Goal: Register for event/course

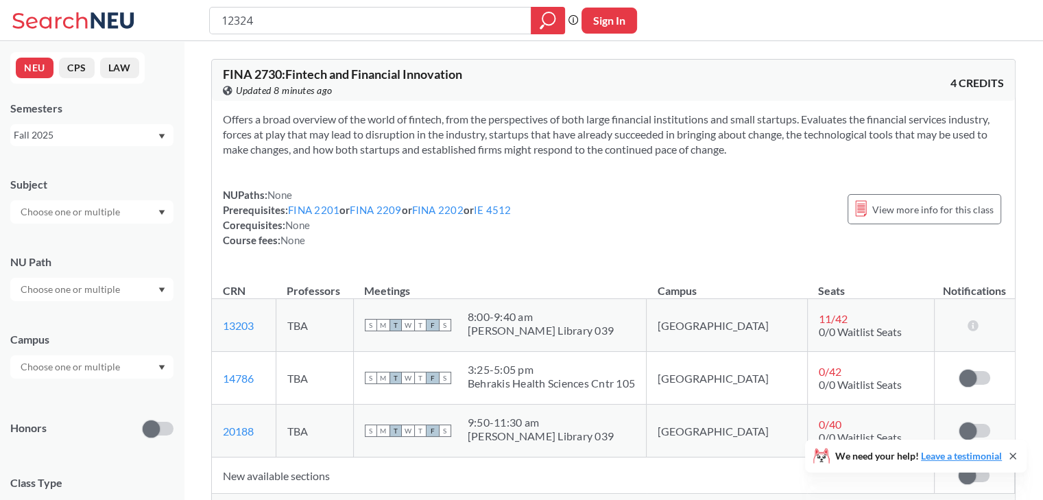
type input "ARTD2361"
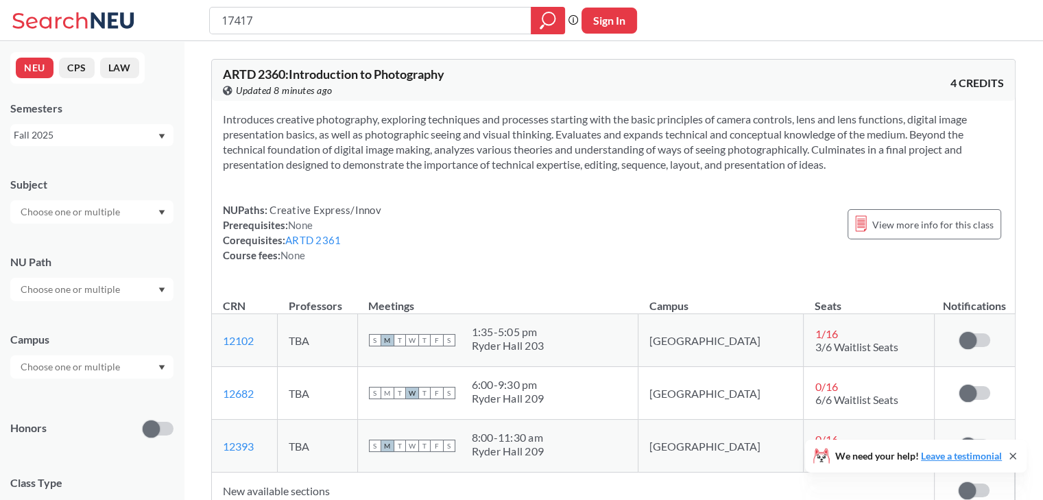
scroll to position [69, 0]
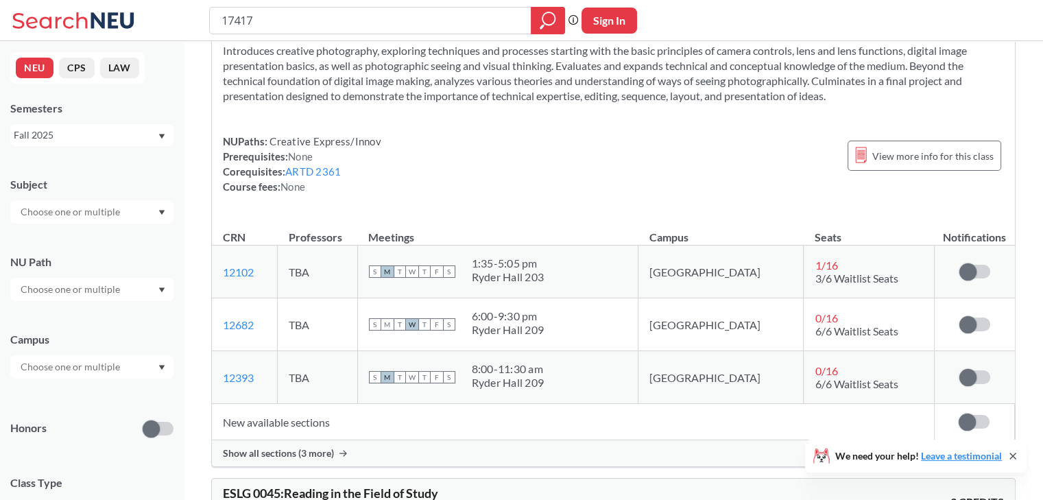
click at [322, 448] on span "Show all sections (3 more)" at bounding box center [278, 453] width 111 height 12
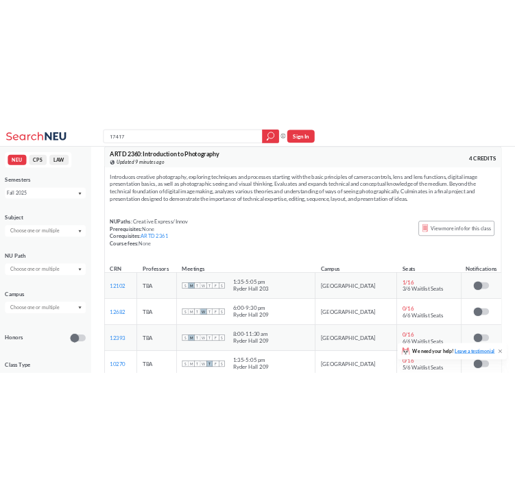
scroll to position [0, 0]
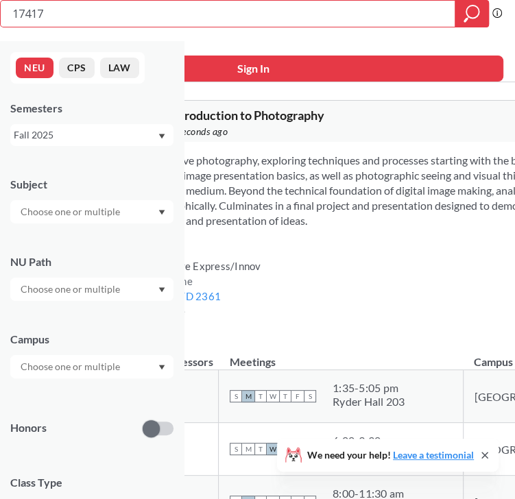
click at [269, 123] on div "ARTD 2360 : Introduction to Photography View this course on Banner. Updated a f…" at bounding box center [272, 124] width 339 height 30
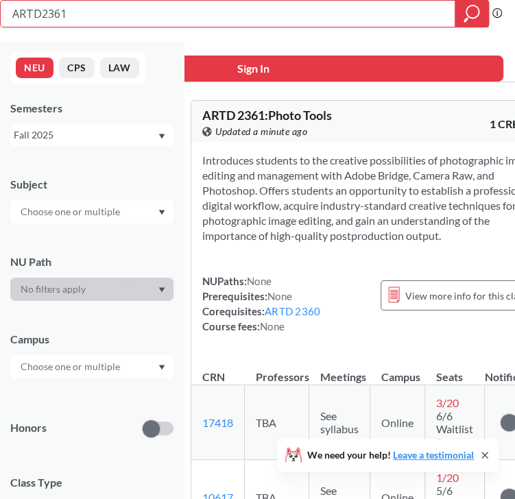
click at [170, 12] on input "ARTD2361" at bounding box center [228, 13] width 434 height 23
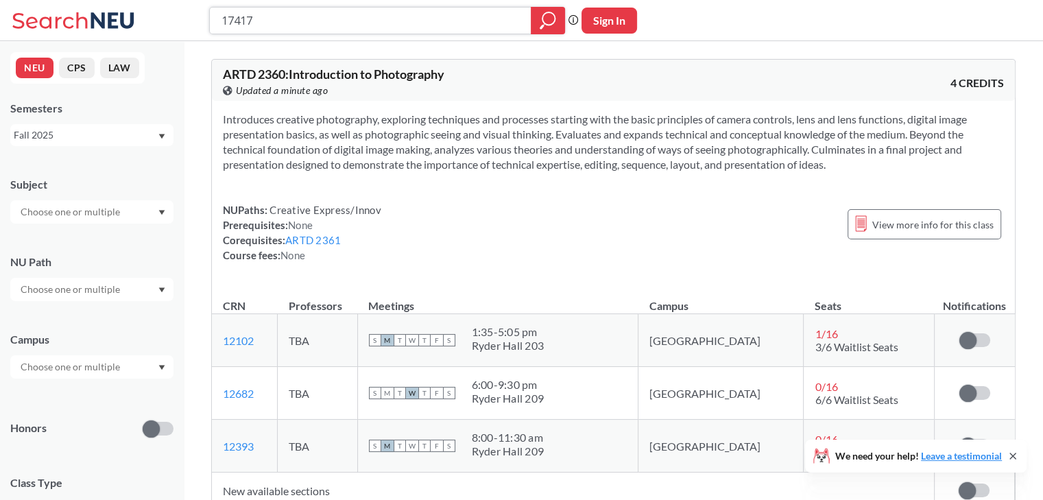
click at [448, 24] on input "17417" at bounding box center [370, 20] width 301 height 23
type input "12324"
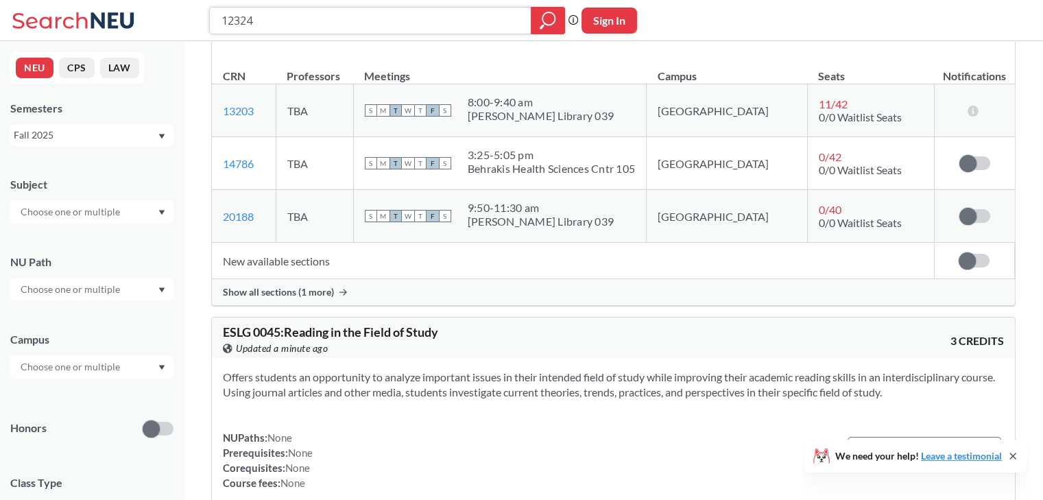
scroll to position [215, 0]
click at [301, 291] on span "Show all sections (1 more)" at bounding box center [278, 291] width 111 height 12
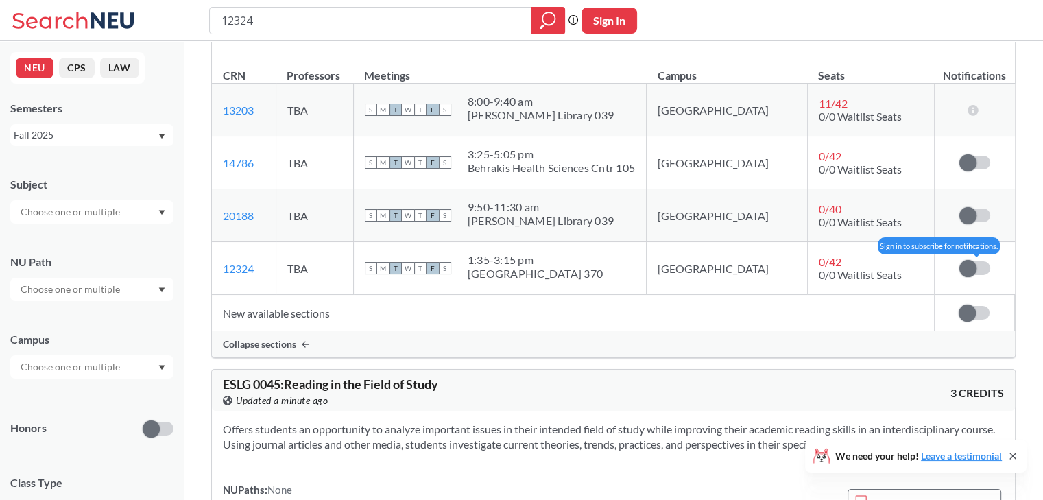
click at [969, 265] on span at bounding box center [967, 268] width 17 height 17
click at [959, 261] on input "checkbox" at bounding box center [959, 261] width 0 height 0
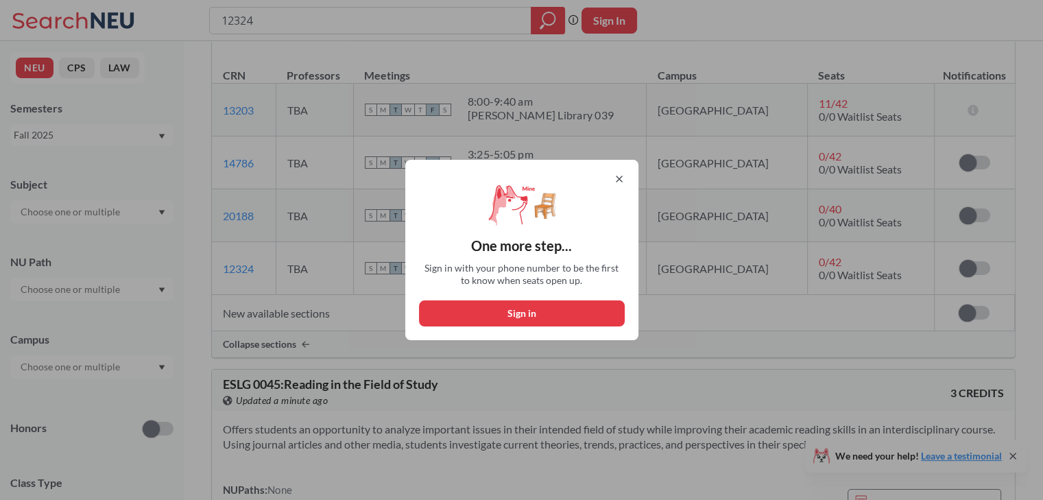
click at [607, 304] on button "Sign in" at bounding box center [522, 313] width 206 height 26
select select "US"
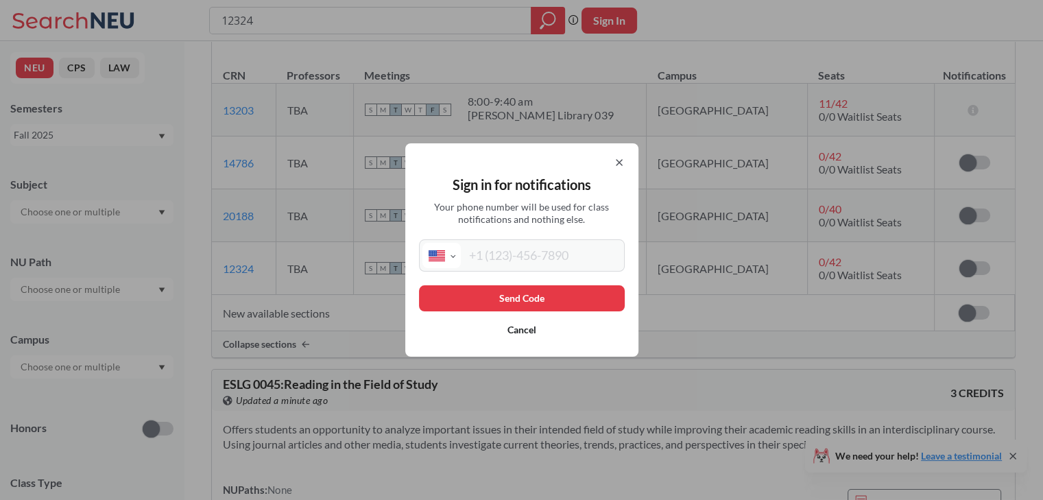
click at [537, 250] on input "tel" at bounding box center [541, 255] width 160 height 25
type input "[PHONE_NUMBER]"
click at [529, 294] on button "Send Code" at bounding box center [522, 298] width 206 height 26
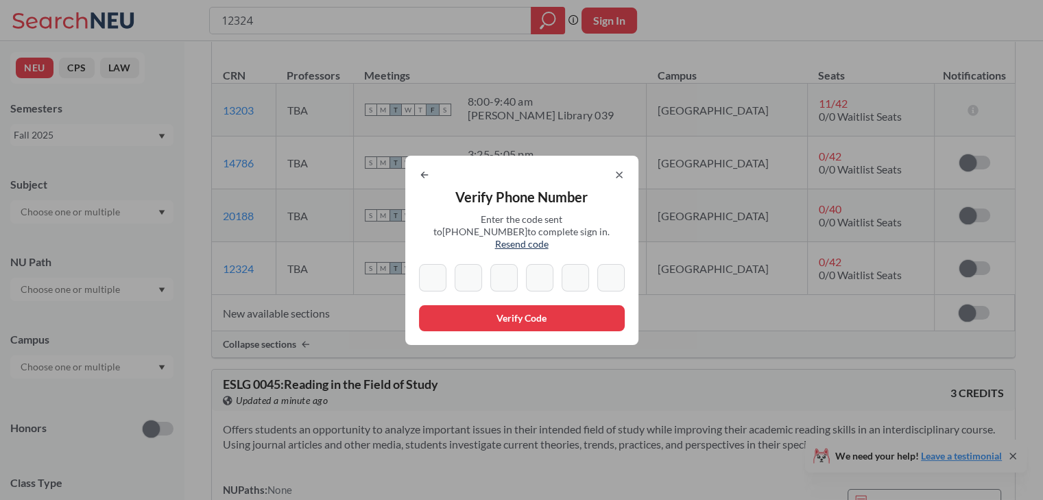
type input "1"
click at [482, 282] on input "3" at bounding box center [468, 277] width 27 height 27
type input "3"
click at [511, 271] on input at bounding box center [503, 277] width 27 height 27
click at [511, 271] on input "3" at bounding box center [503, 277] width 27 height 27
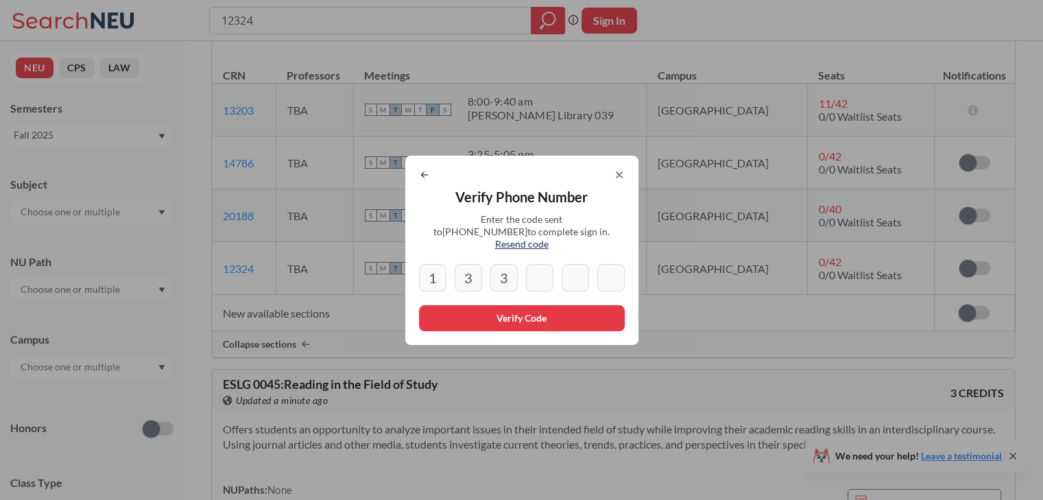
type input "3"
click at [473, 267] on input "3" at bounding box center [468, 277] width 27 height 27
type input "3"
click at [518, 269] on input "3" at bounding box center [503, 277] width 27 height 27
type input "3"
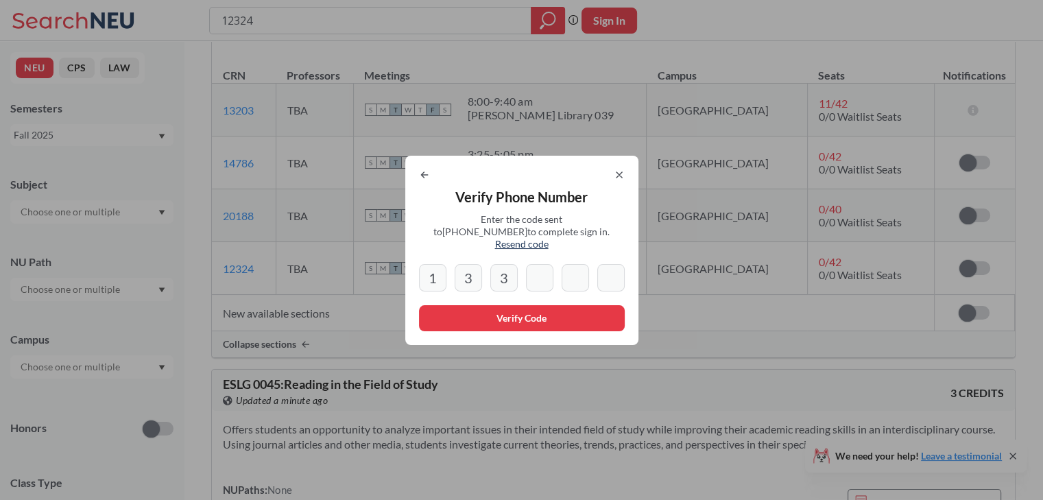
click at [459, 271] on input "3" at bounding box center [468, 277] width 27 height 27
click at [457, 271] on div "1 3 3" at bounding box center [522, 277] width 206 height 27
click at [446, 266] on input "1" at bounding box center [432, 277] width 27 height 27
type input "3"
type input "2"
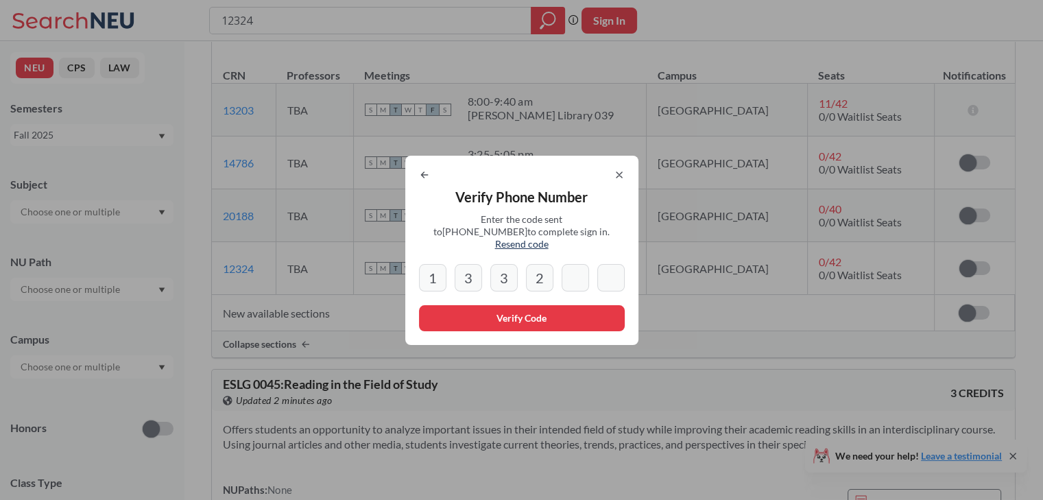
click at [473, 269] on input "3" at bounding box center [468, 277] width 27 height 27
type input "3"
drag, startPoint x: 548, startPoint y: 267, endPoint x: 533, endPoint y: 267, distance: 15.1
click at [533, 267] on input "2" at bounding box center [539, 277] width 27 height 27
type input "2"
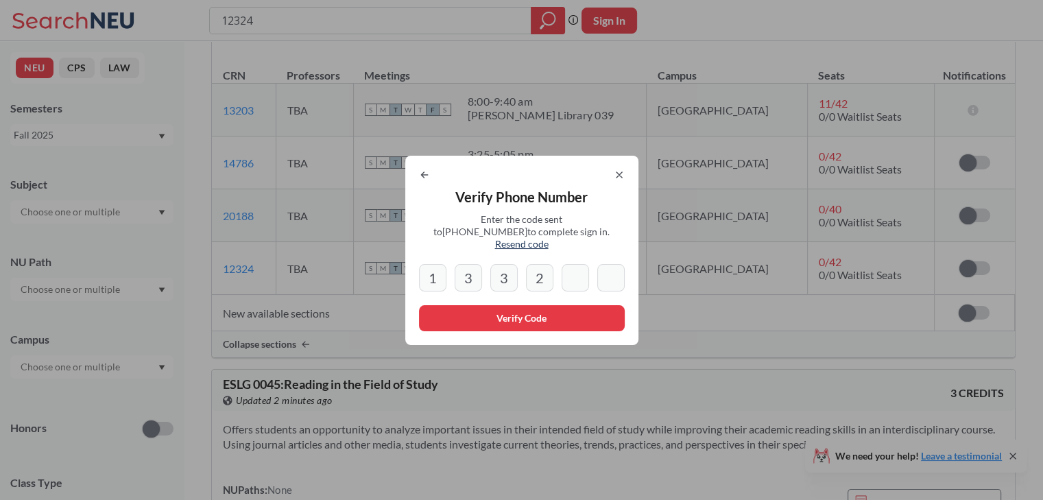
click at [420, 176] on div "Verify Phone Number Enter the code sent to [PHONE_NUMBER] to complete sign in. …" at bounding box center [521, 250] width 233 height 189
click at [429, 180] on icon at bounding box center [424, 174] width 11 height 11
select select "US"
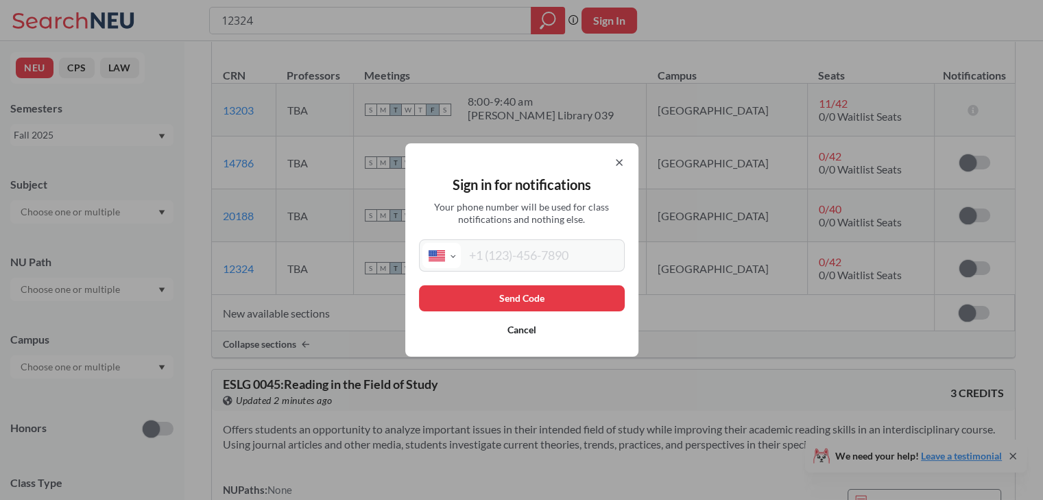
click at [516, 254] on input "tel" at bounding box center [541, 255] width 160 height 25
type input "[PHONE_NUMBER]"
click at [516, 293] on button "Send Code" at bounding box center [522, 298] width 206 height 26
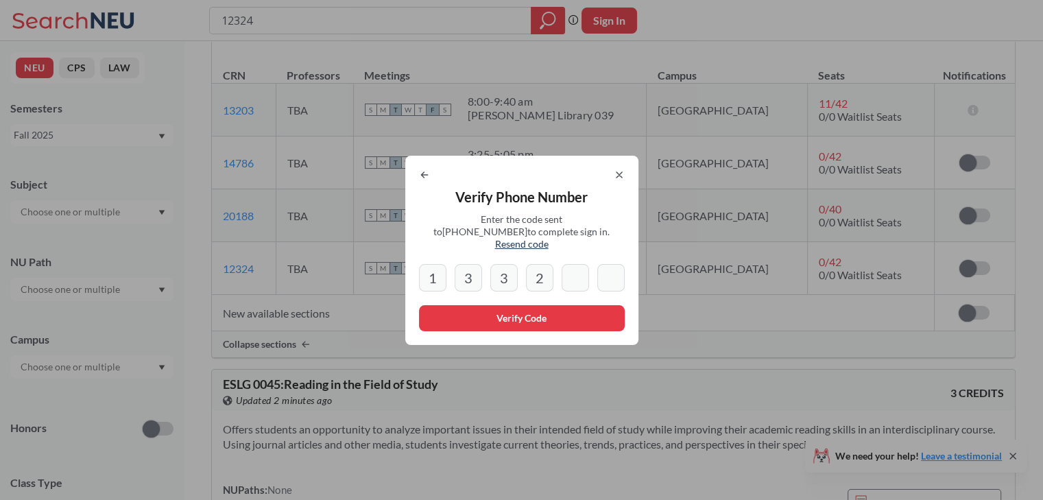
click at [461, 264] on input "3" at bounding box center [468, 277] width 27 height 27
drag, startPoint x: 461, startPoint y: 263, endPoint x: 489, endPoint y: 272, distance: 29.5
click at [489, 272] on div "1 3 3 2" at bounding box center [522, 277] width 206 height 27
type input "3"
type input "2"
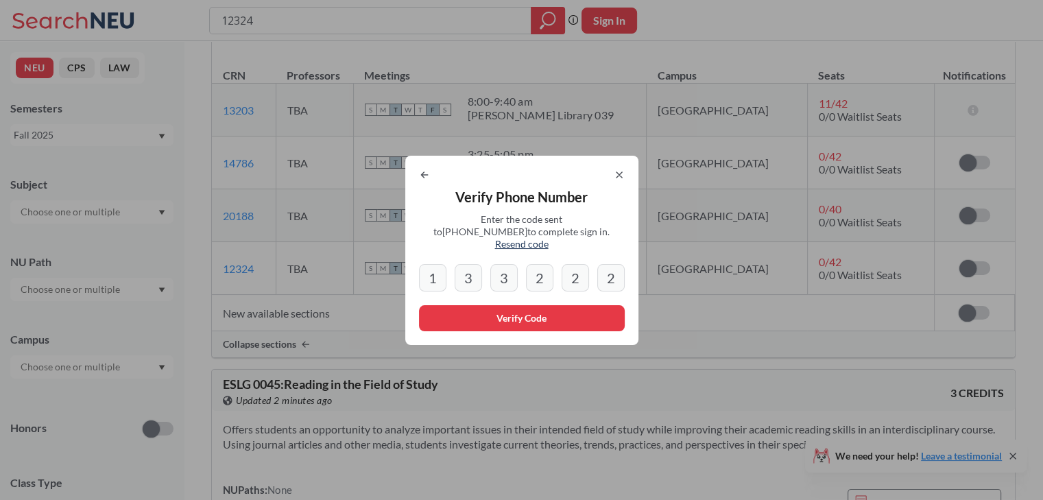
type input "2"
click at [617, 179] on div at bounding box center [522, 174] width 206 height 11
click at [621, 178] on icon at bounding box center [618, 174] width 5 height 5
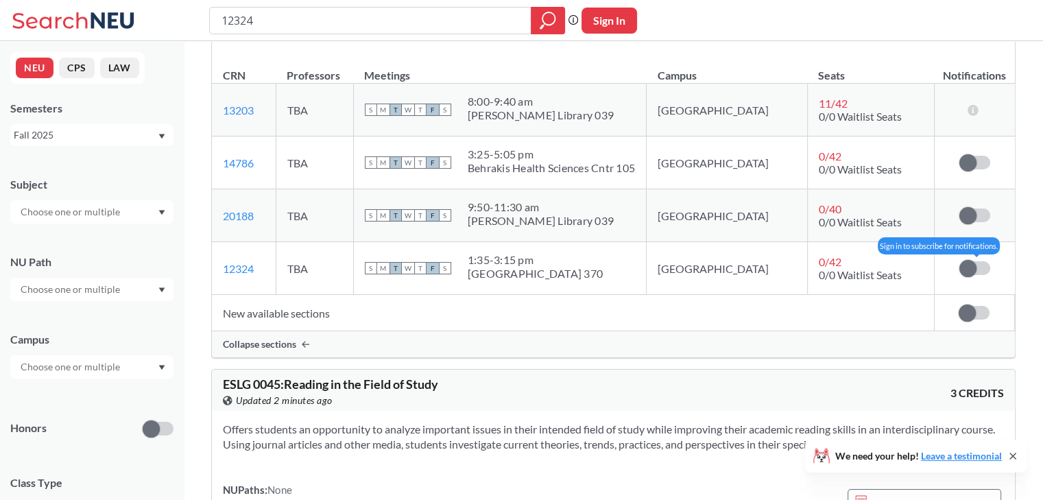
click at [977, 271] on label at bounding box center [974, 268] width 31 height 14
click at [959, 261] on input "checkbox" at bounding box center [959, 261] width 0 height 0
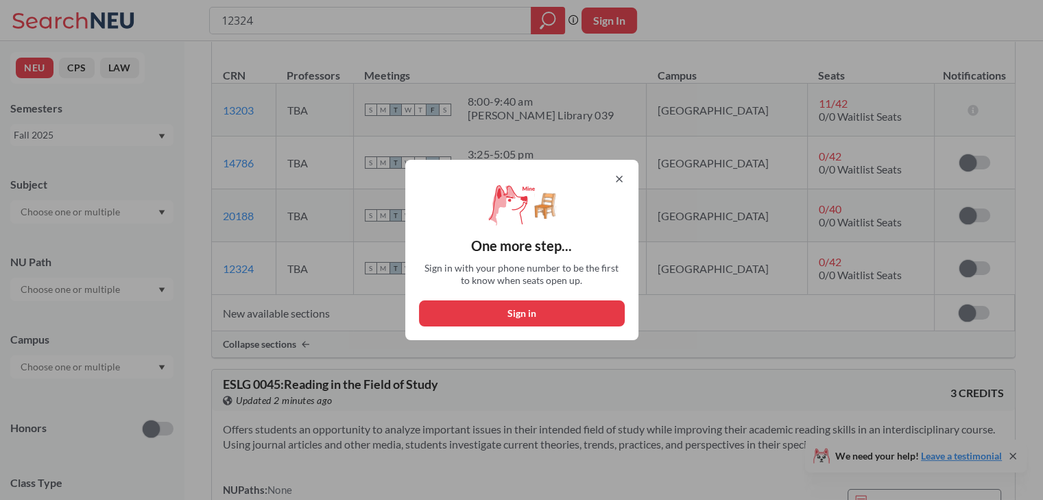
click at [573, 319] on button "Sign in" at bounding box center [522, 313] width 206 height 26
select select "US"
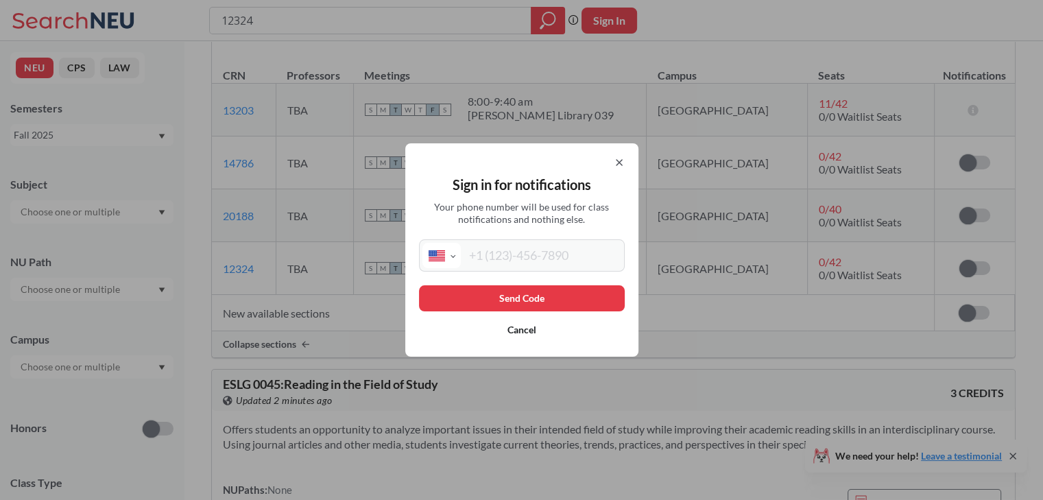
click at [514, 261] on input "tel" at bounding box center [541, 255] width 160 height 25
type input "[PHONE_NUMBER]"
click at [511, 289] on button "Send Code" at bounding box center [522, 298] width 206 height 26
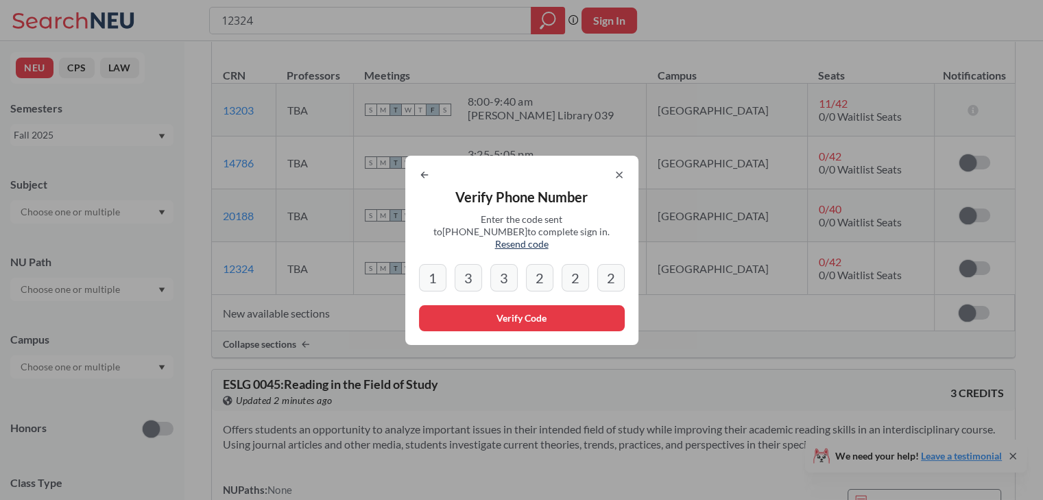
click at [514, 277] on input "3" at bounding box center [503, 277] width 27 height 27
drag, startPoint x: 481, startPoint y: 267, endPoint x: 458, endPoint y: 268, distance: 22.6
click at [458, 268] on div "1 3 3 2 2 2" at bounding box center [522, 277] width 206 height 27
click at [465, 269] on input "3" at bounding box center [468, 277] width 27 height 27
type input "3"
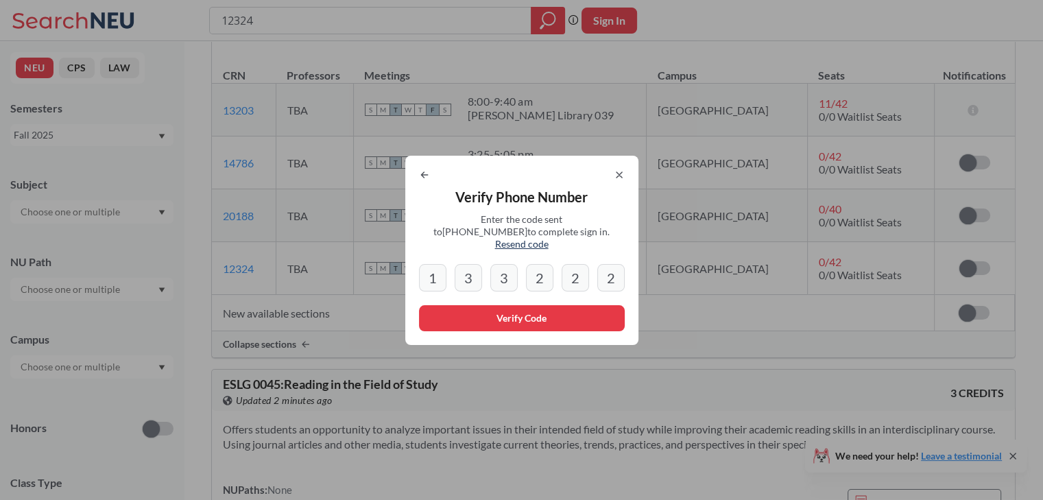
drag, startPoint x: 435, startPoint y: 272, endPoint x: 679, endPoint y: 280, distance: 244.2
click at [679, 280] on div "Verify Phone Number Enter the code sent to [PHONE_NUMBER] to complete sign in. …" at bounding box center [521, 250] width 1043 height 500
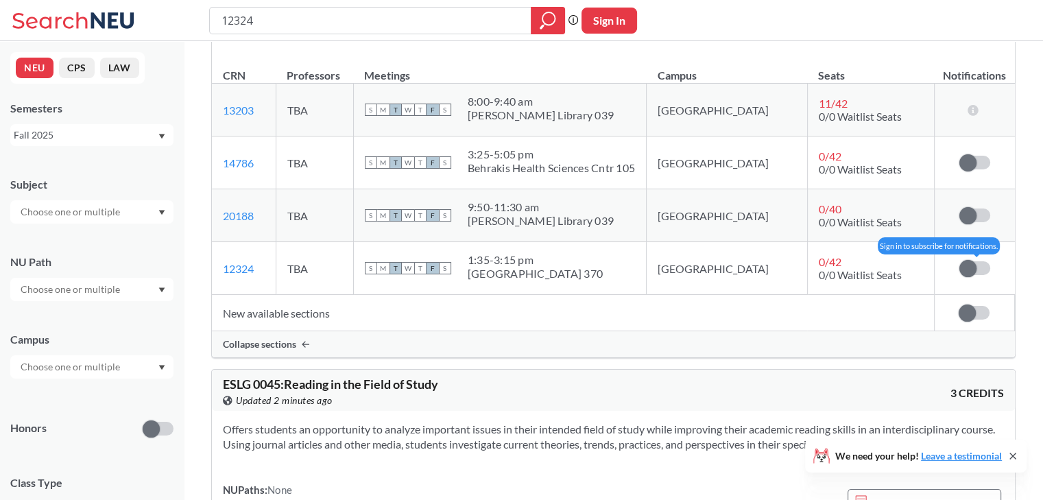
click at [974, 264] on span at bounding box center [967, 268] width 17 height 17
click at [959, 261] on input "checkbox" at bounding box center [959, 261] width 0 height 0
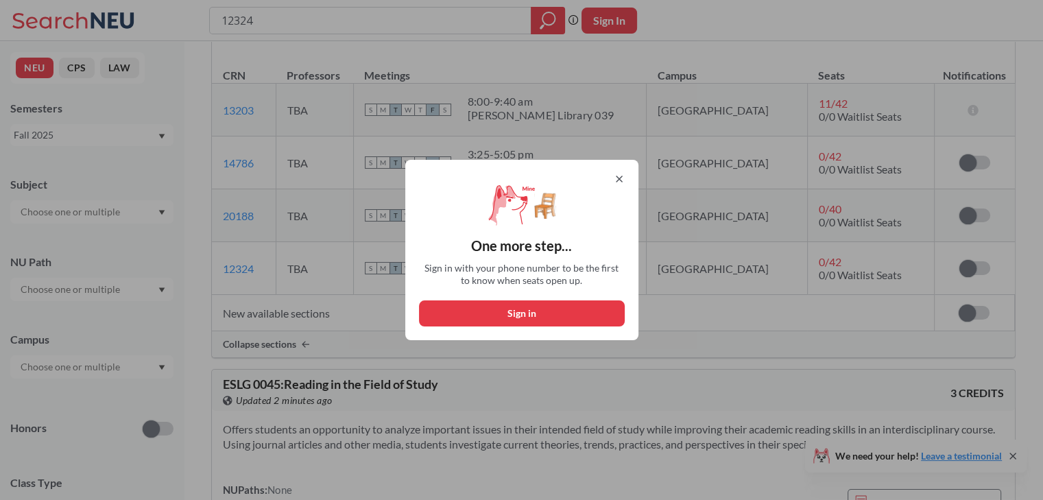
click at [611, 313] on button "Sign in" at bounding box center [522, 313] width 206 height 26
select select "US"
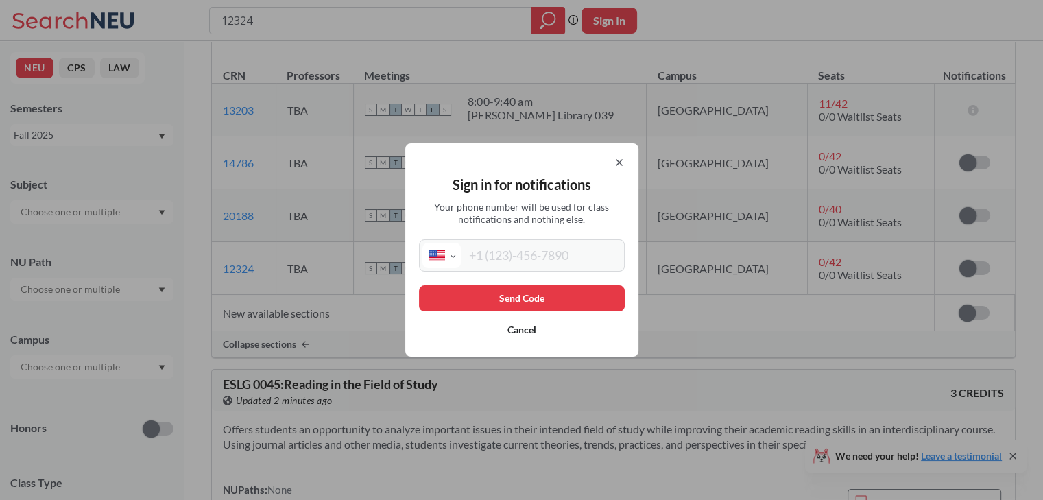
click at [572, 258] on input "tel" at bounding box center [541, 255] width 160 height 25
type input "[PHONE_NUMBER]"
click at [554, 294] on button "Send Code" at bounding box center [522, 298] width 206 height 26
